Goal: Task Accomplishment & Management: Manage account settings

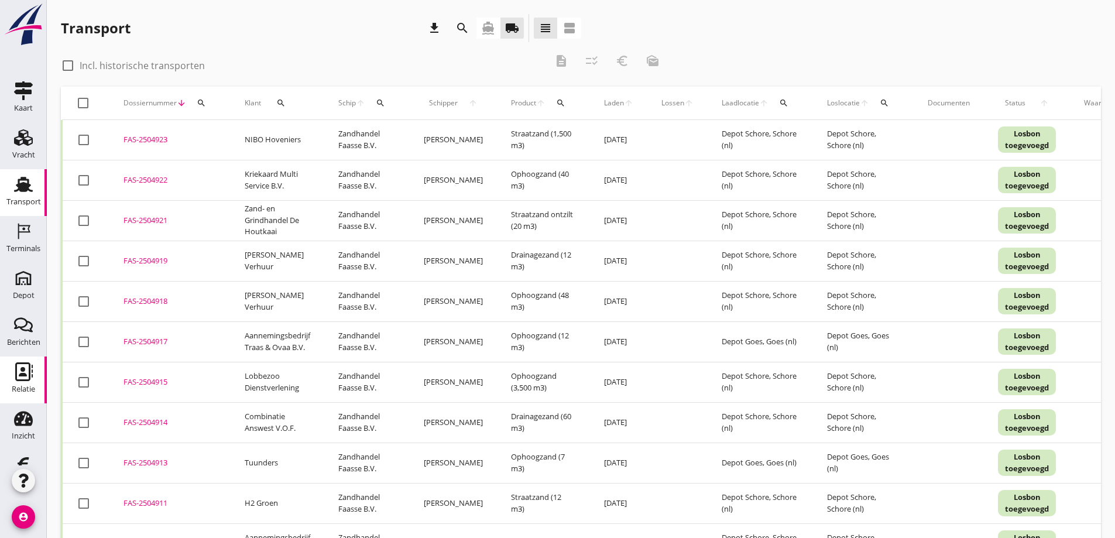
click at [17, 367] on use at bounding box center [24, 371] width 18 height 19
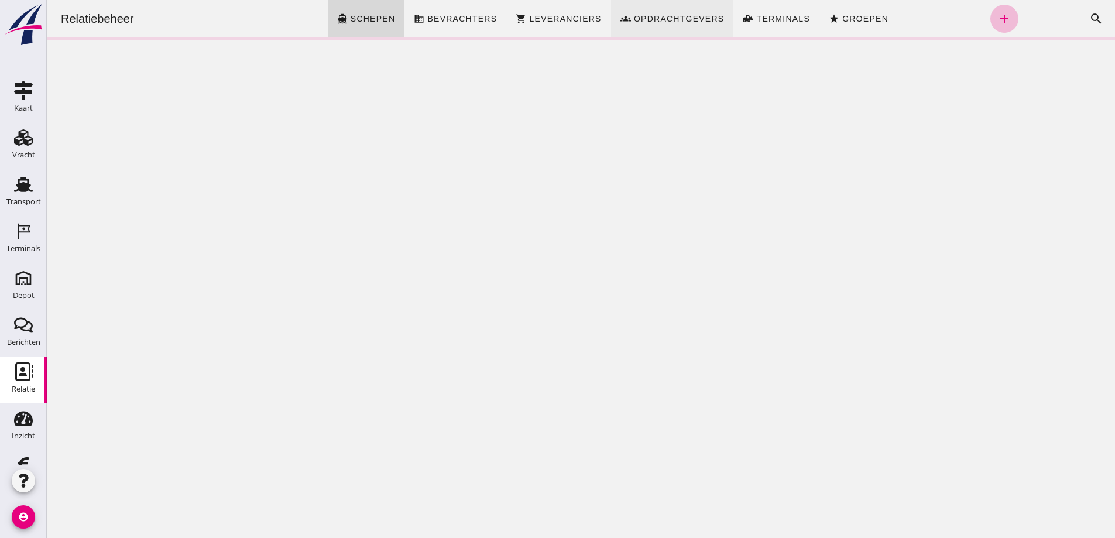
click span "Opdrachtgevers"
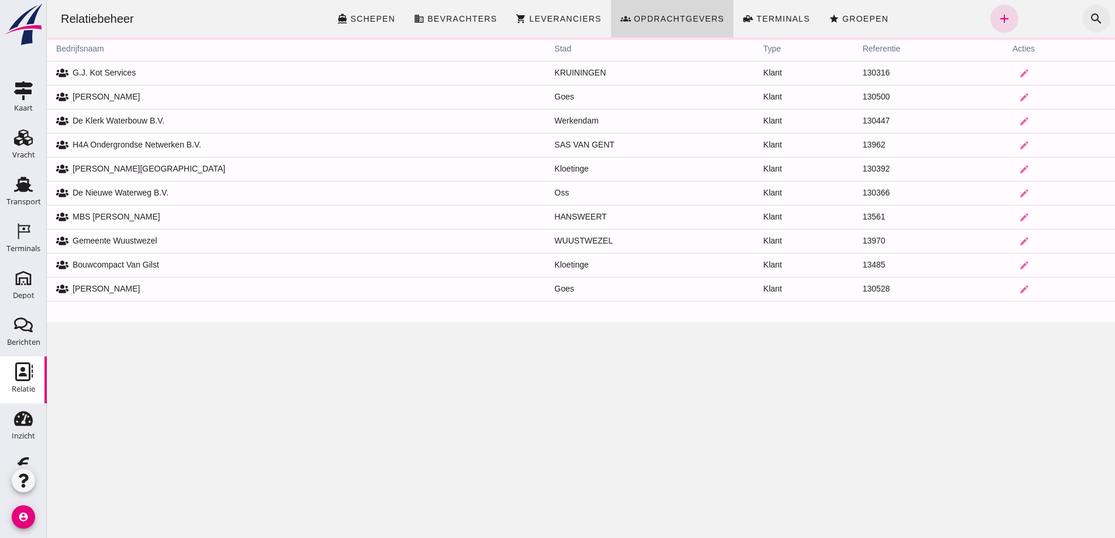
click at [1089, 16] on icon "search" at bounding box center [1096, 19] width 14 height 14
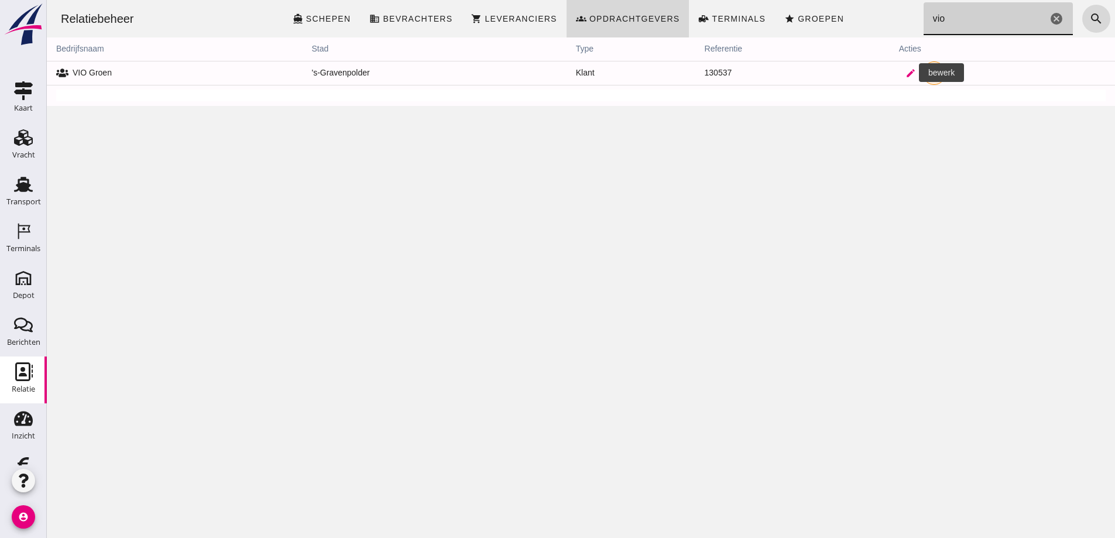
type input "vio"
click at [905, 71] on icon "edit" at bounding box center [910, 73] width 11 height 11
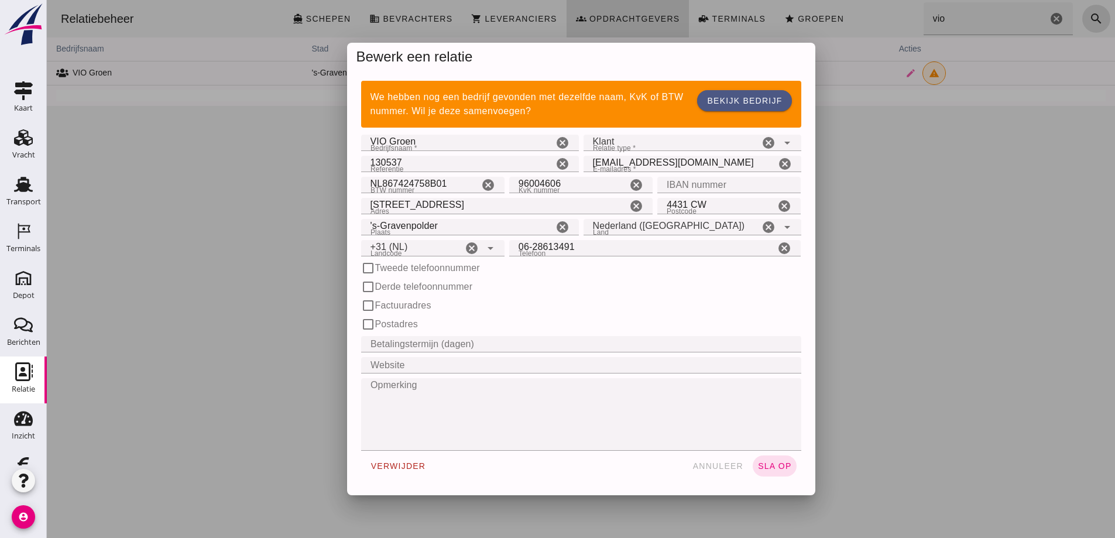
type input "+31 (NL)"
click input "IBAN nummer"
paste input "[FINANCIAL_ID]."
type input "[FINANCIAL_ID]."
click span "sla op"
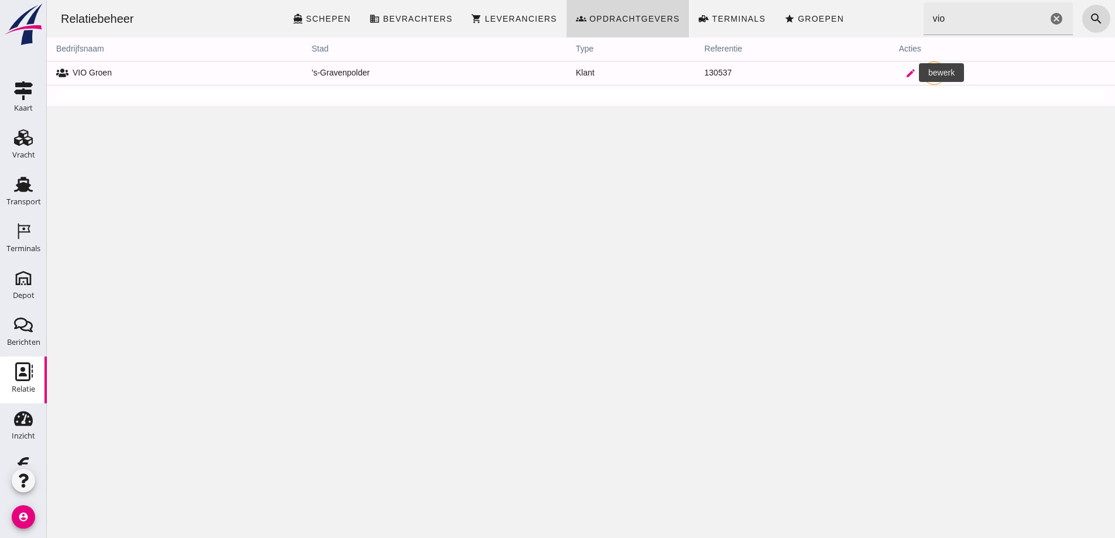
click at [905, 74] on icon "edit" at bounding box center [910, 73] width 11 height 11
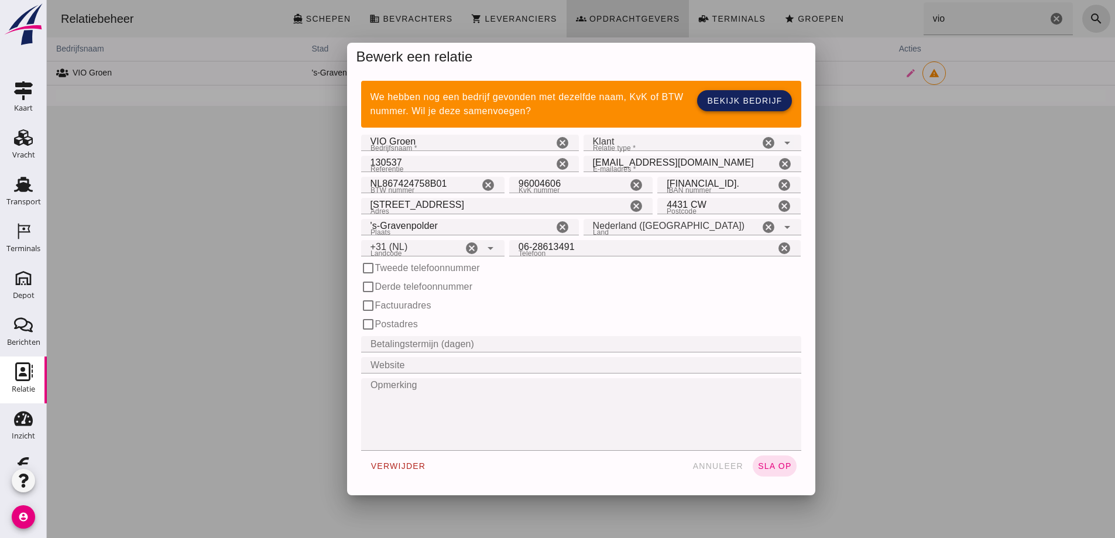
drag, startPoint x: 742, startPoint y: 99, endPoint x: 736, endPoint y: 259, distance: 159.9
click span "Bekijk bedrijf"
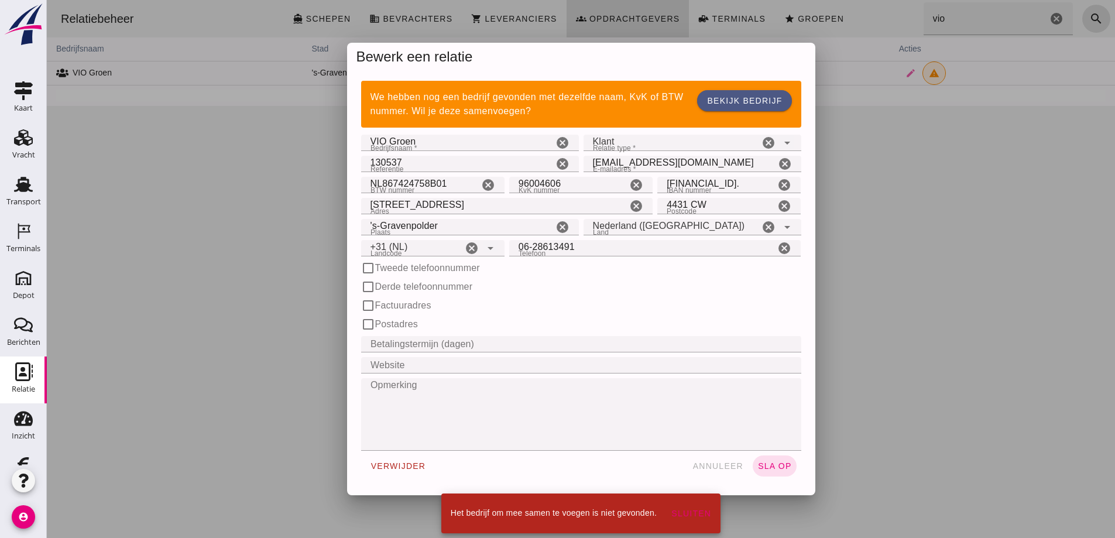
click at [984, 305] on div at bounding box center [581, 269] width 1068 height 538
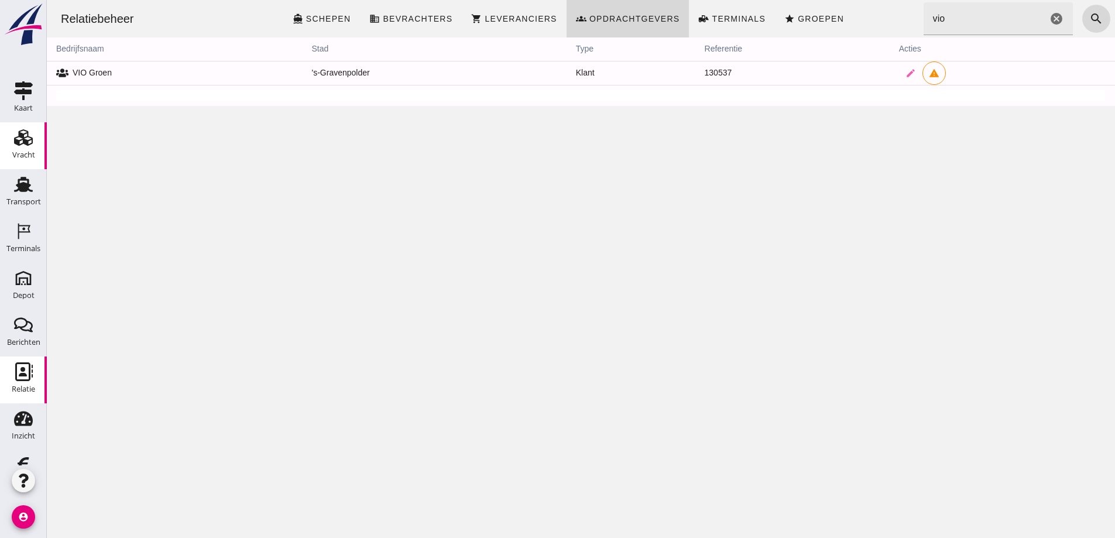
click at [20, 135] on icon "Vracht" at bounding box center [23, 137] width 19 height 19
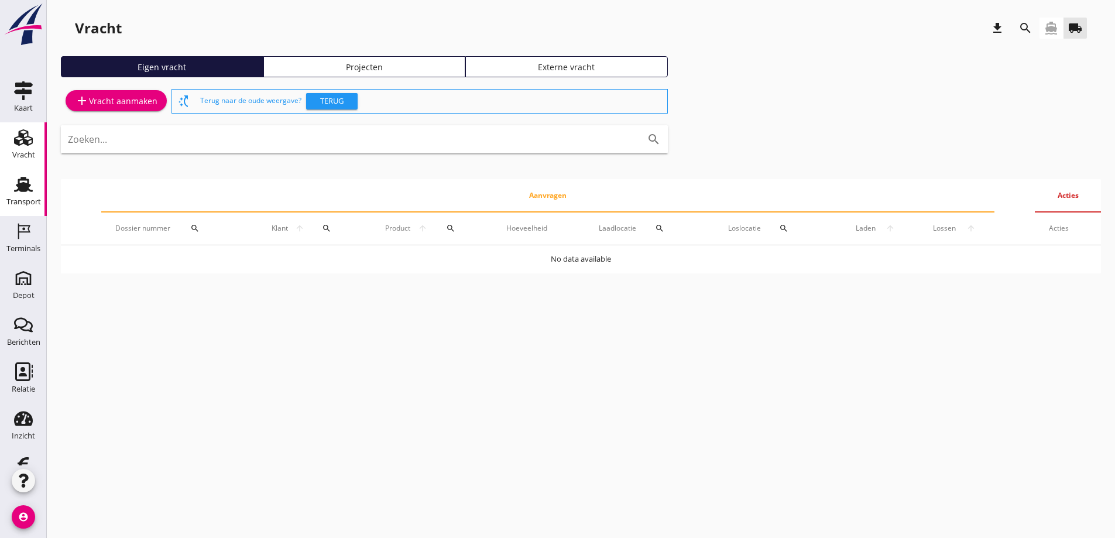
click at [16, 189] on use at bounding box center [23, 184] width 19 height 15
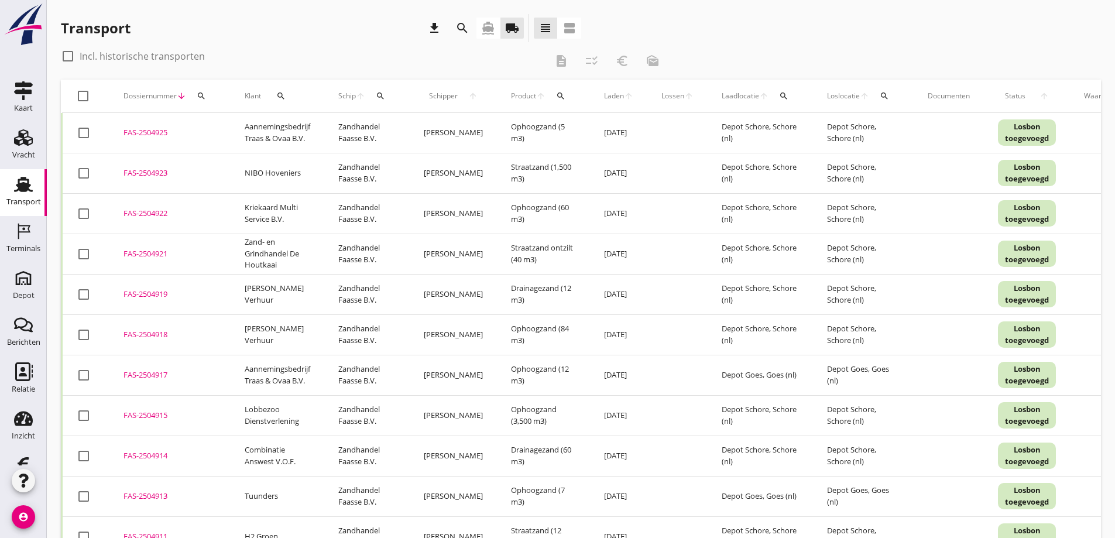
click at [153, 250] on div "FAS-2504921" at bounding box center [169, 254] width 93 height 12
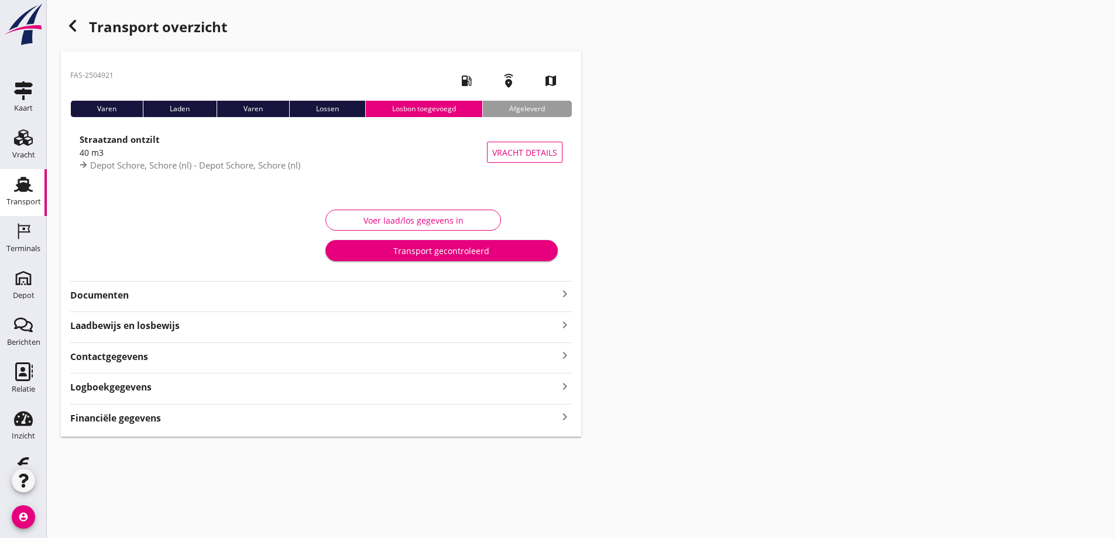
click at [135, 417] on strong "Financiële gegevens" at bounding box center [115, 417] width 91 height 13
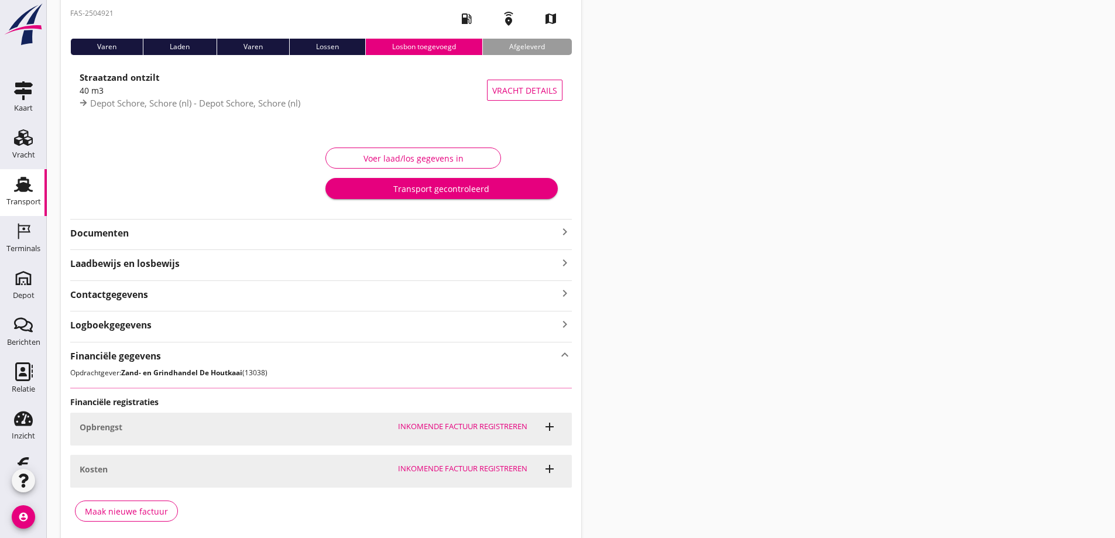
scroll to position [109, 0]
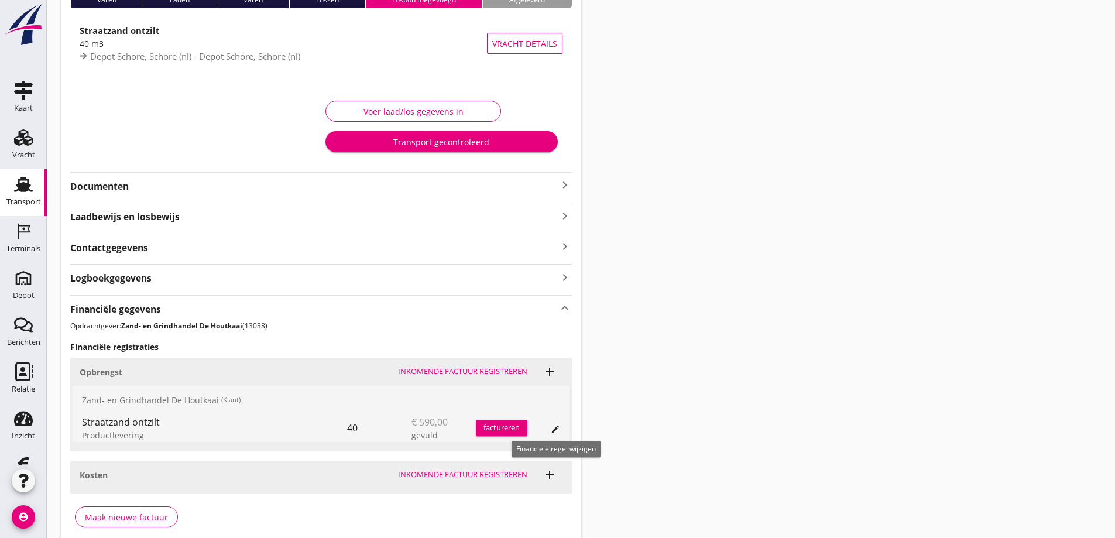
click at [555, 429] on icon "edit" at bounding box center [555, 428] width 9 height 9
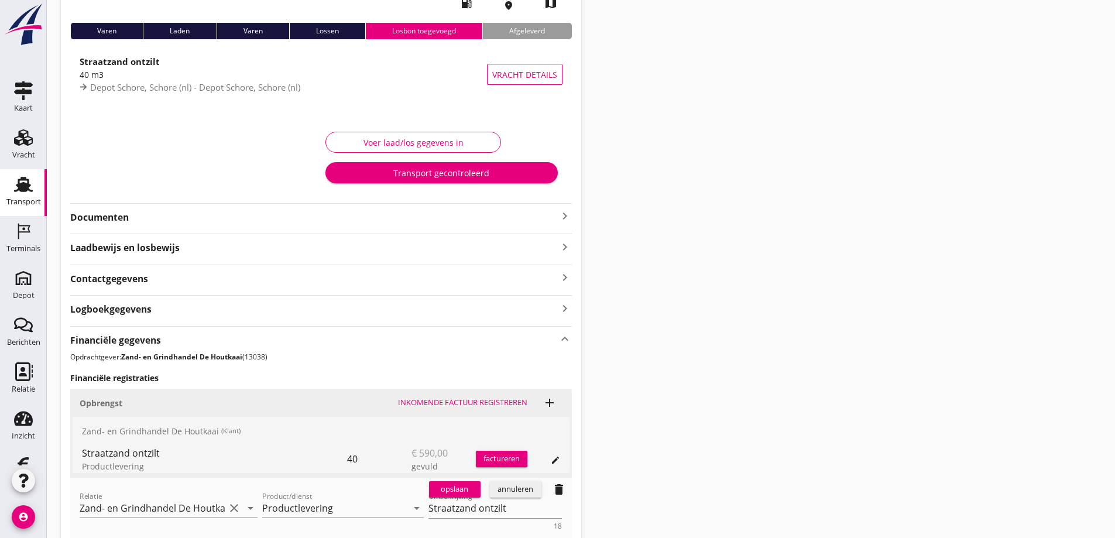
scroll to position [0, 0]
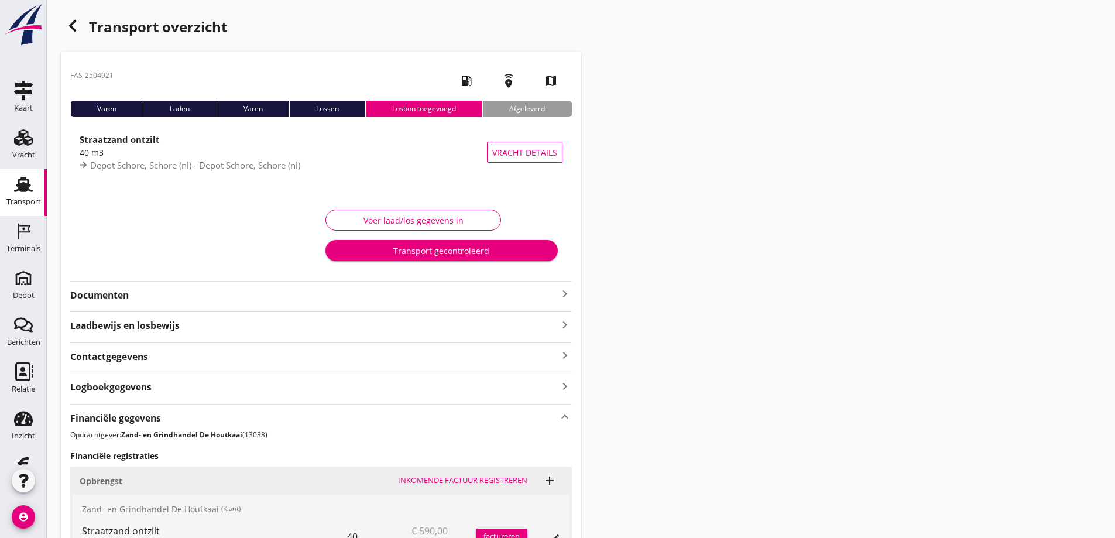
click at [72, 22] on icon "button" at bounding box center [73, 26] width 14 height 14
